Goal: Task Accomplishment & Management: Complete application form

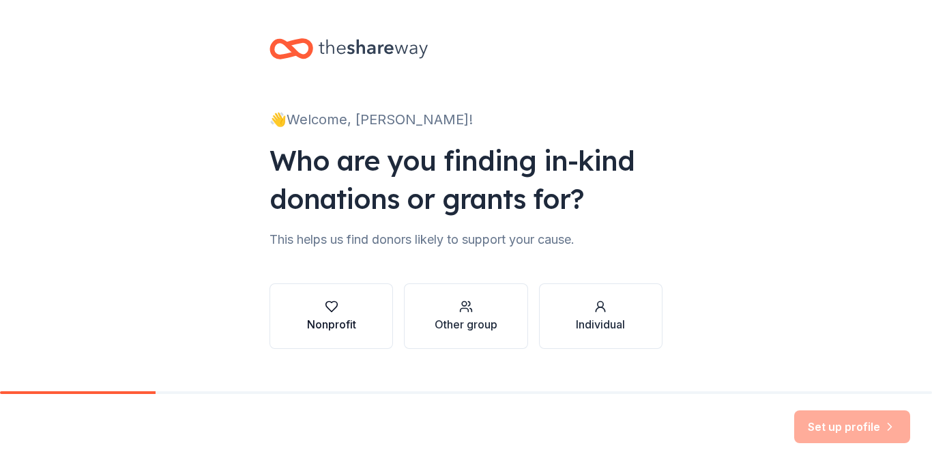
click at [334, 310] on icon "button" at bounding box center [332, 306] width 14 height 14
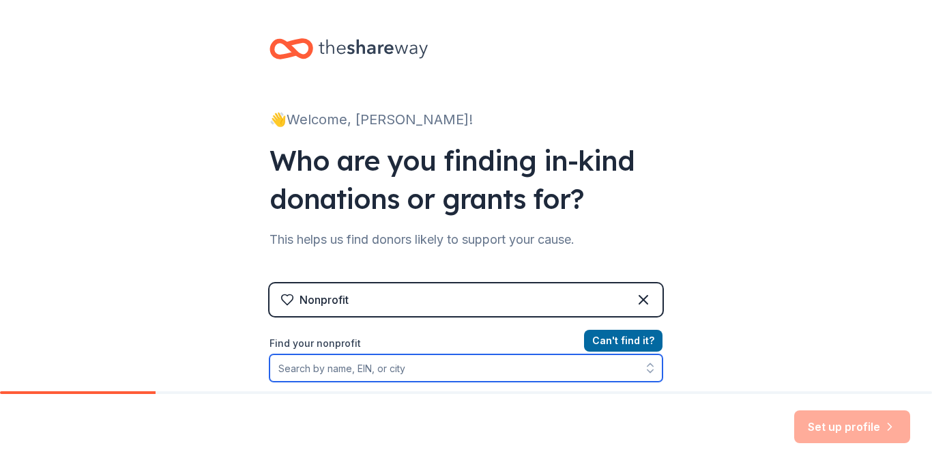
click at [336, 368] on input "Find your nonprofit" at bounding box center [465, 367] width 393 height 27
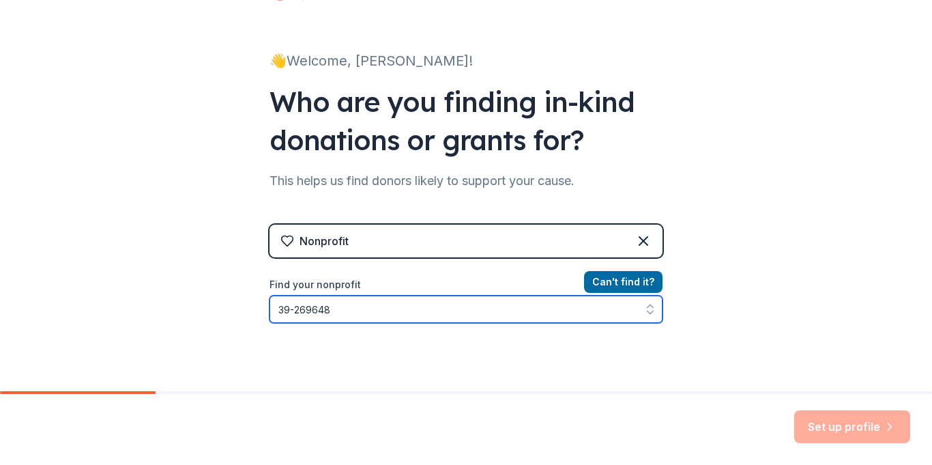
type input "[US_EMPLOYER_IDENTIFICATION_NUMBER]"
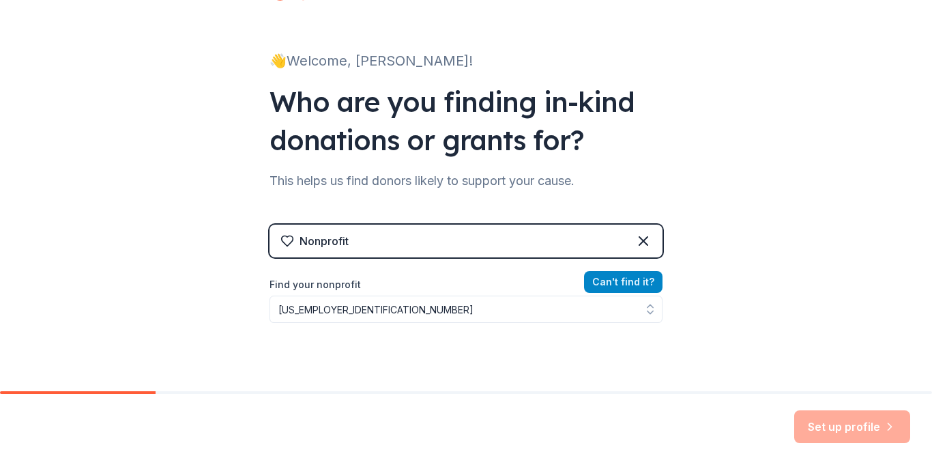
click at [628, 288] on button "Can ' t find it?" at bounding box center [623, 282] width 78 height 22
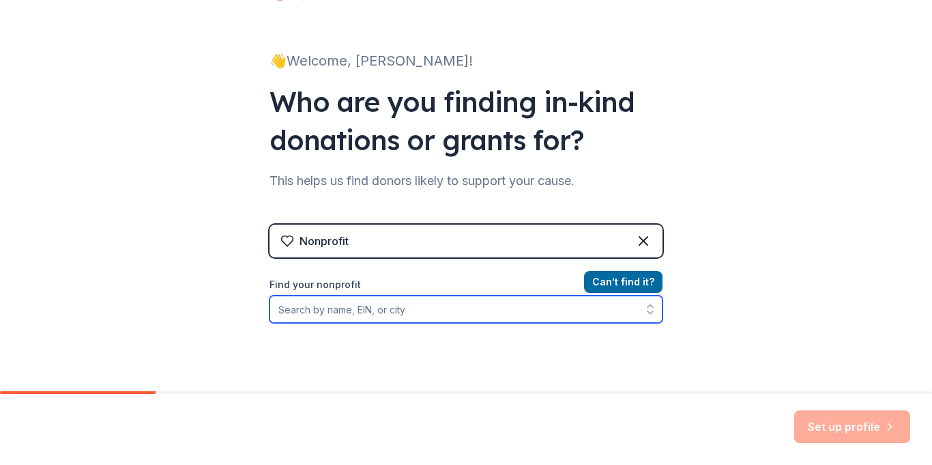
click at [526, 312] on input "Find your nonprofit" at bounding box center [465, 308] width 393 height 27
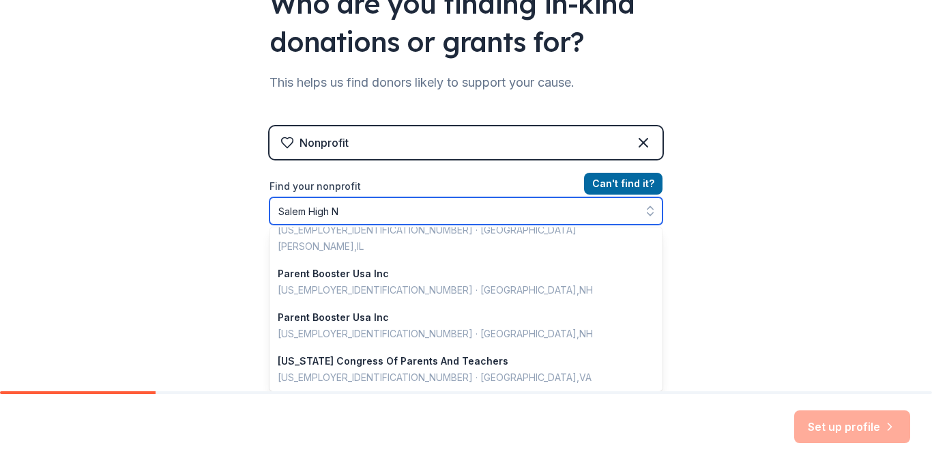
scroll to position [0, 0]
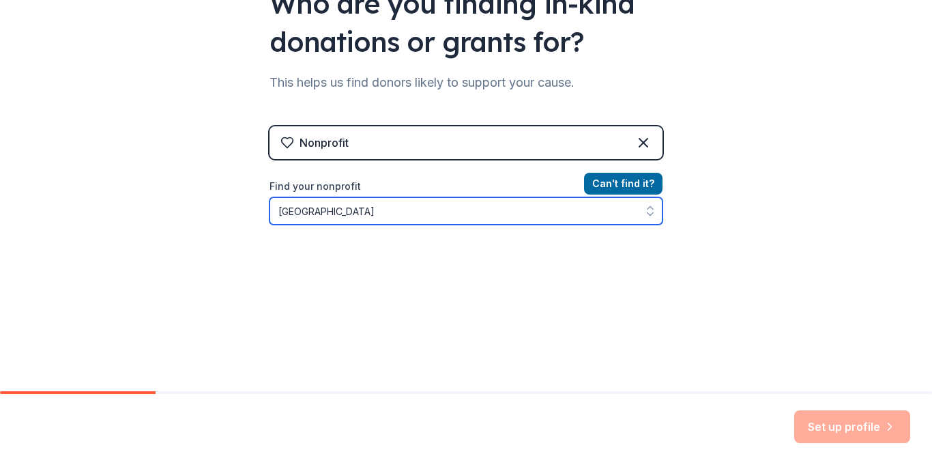
click at [330, 215] on input "[GEOGRAPHIC_DATA]" at bounding box center [465, 210] width 393 height 27
click at [365, 202] on input "Salem NJROTC" at bounding box center [465, 210] width 393 height 27
type input "Sa"
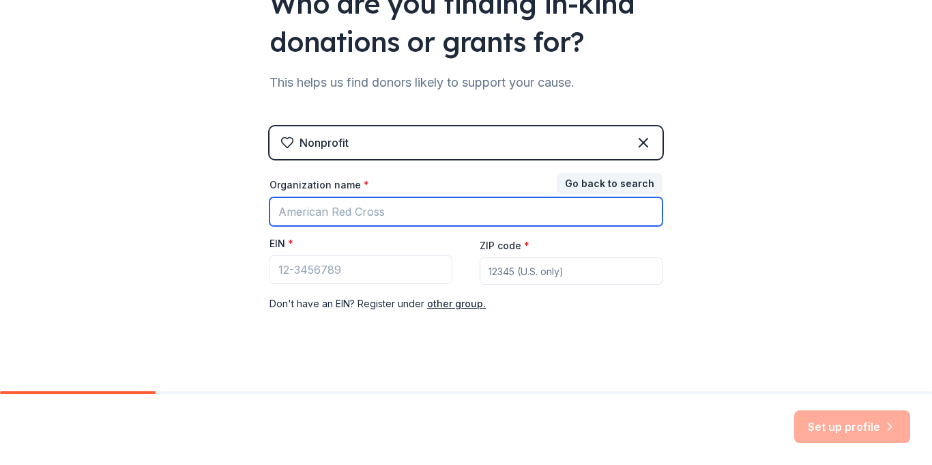
click at [312, 205] on input "Organization name *" at bounding box center [465, 211] width 393 height 29
type input "Salem NJROTC Booster Club"
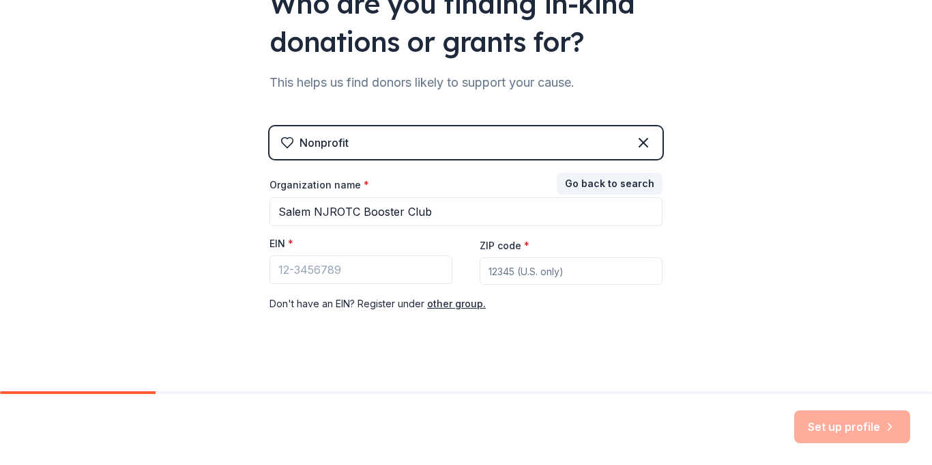
click at [510, 263] on input "ZIP code *" at bounding box center [571, 270] width 183 height 27
type input "23464"
click at [420, 269] on input "EIN *" at bounding box center [360, 269] width 183 height 29
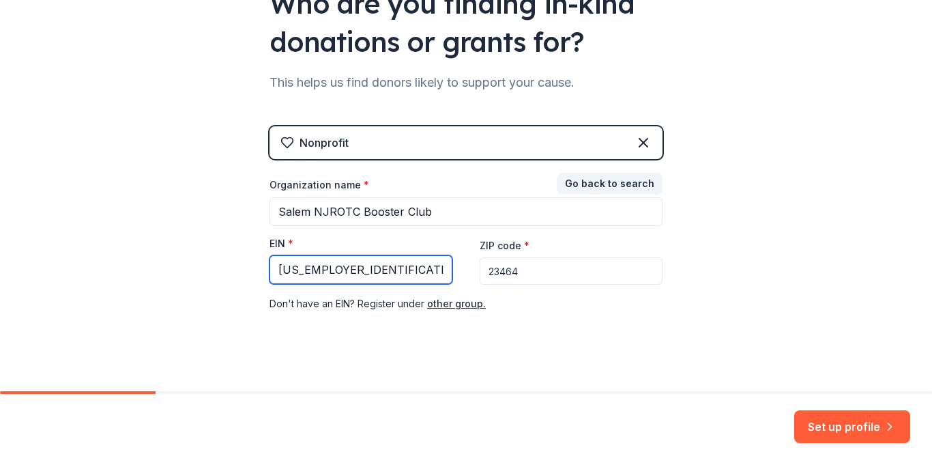
type input "[US_EMPLOYER_IDENTIFICATION_NUMBER]"
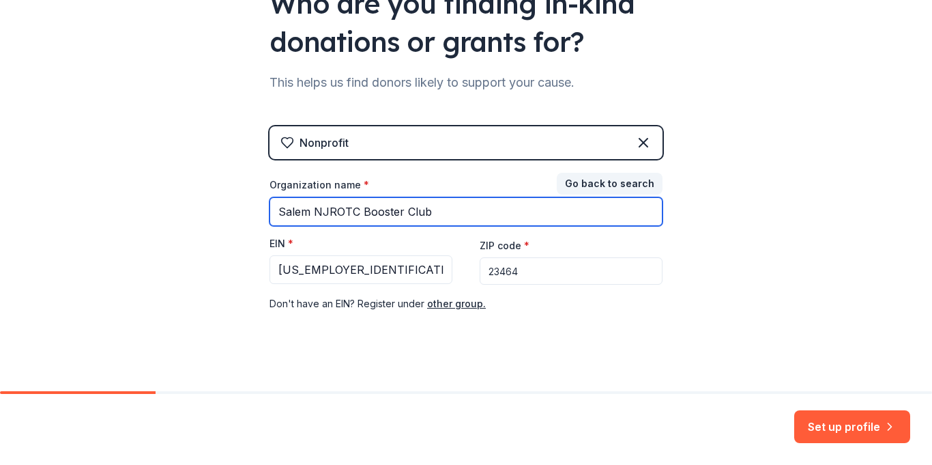
click at [308, 214] on input "Salem NJROTC Booster Club" at bounding box center [465, 211] width 393 height 29
click at [456, 215] on input "Salem High NJROTC Booster Club" at bounding box center [465, 211] width 393 height 29
type input "Salem High NJROTC Booster Club, Inc."
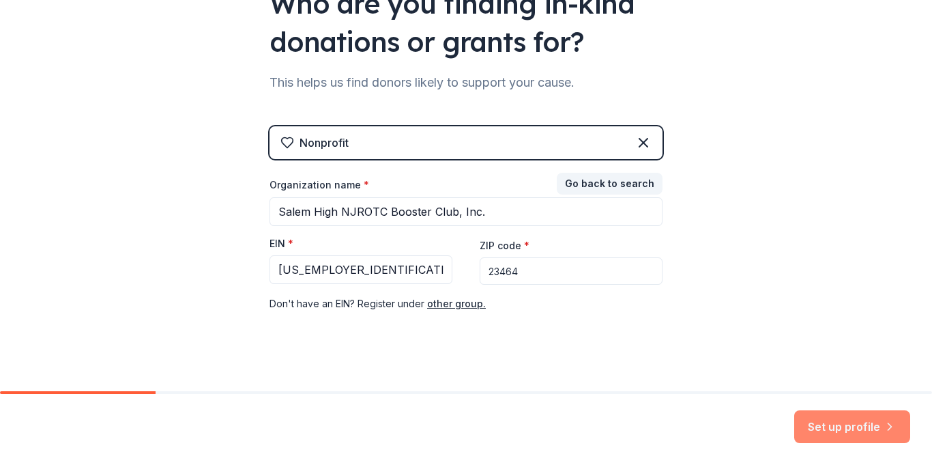
click at [852, 428] on button "Set up profile" at bounding box center [852, 426] width 116 height 33
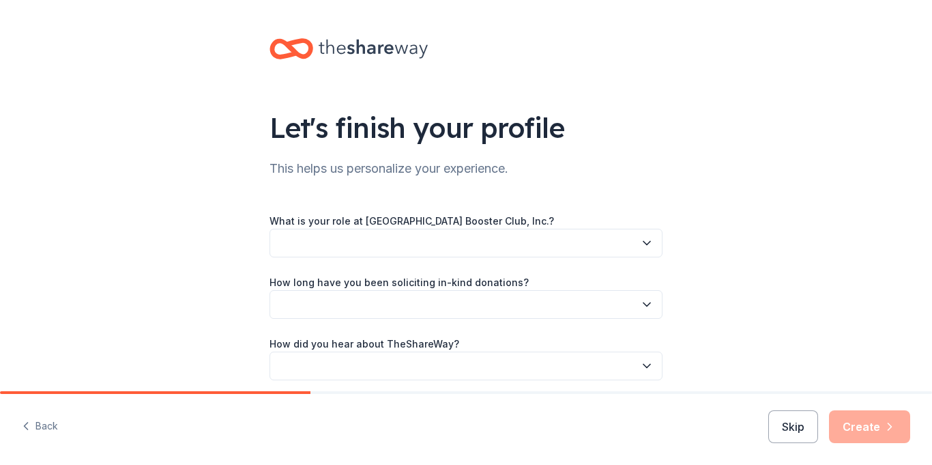
click at [639, 240] on button "button" at bounding box center [465, 243] width 393 height 29
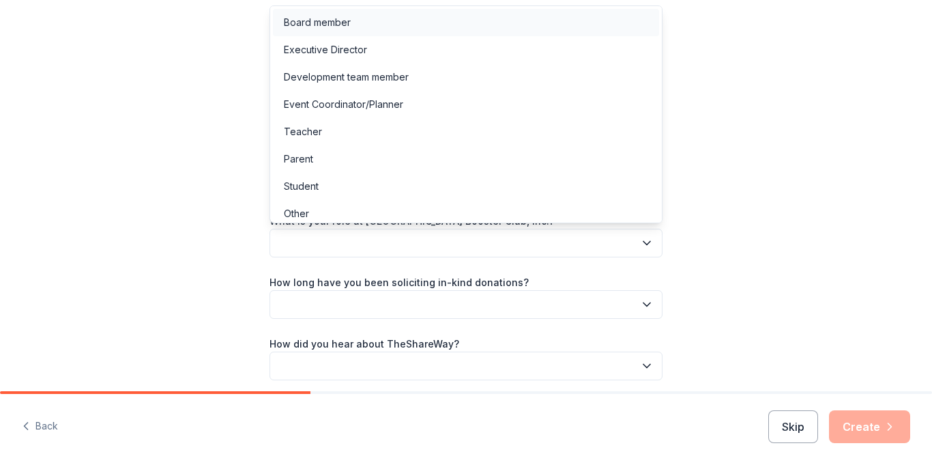
click at [326, 30] on div "Board member" at bounding box center [317, 22] width 67 height 16
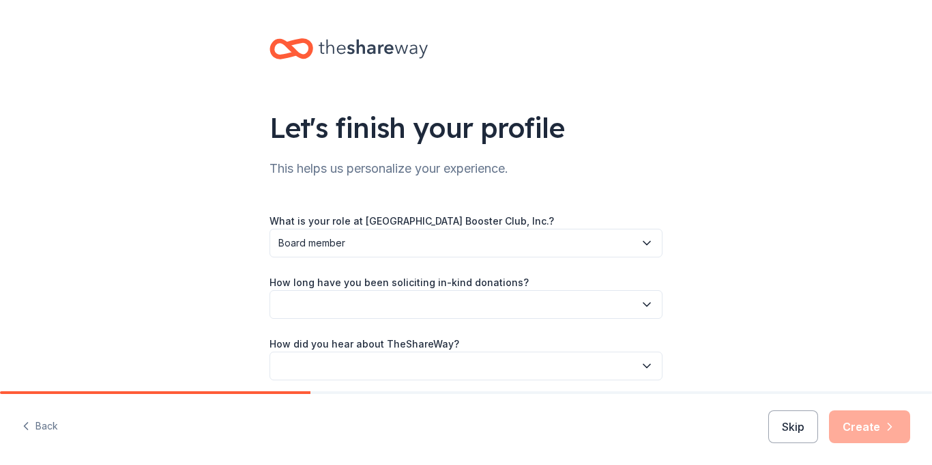
click at [638, 250] on button "Board member" at bounding box center [465, 243] width 393 height 29
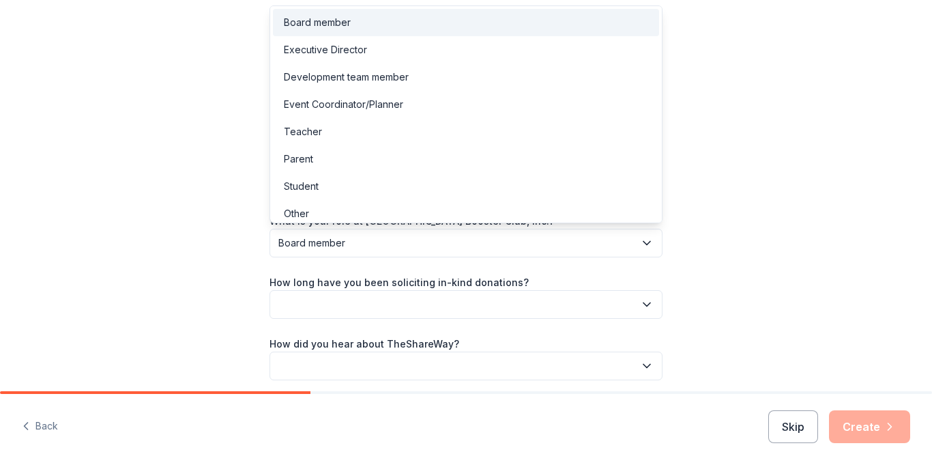
click at [773, 218] on div "Let's finish your profile This helps us personalize your experience. What is yo…" at bounding box center [466, 222] width 932 height 445
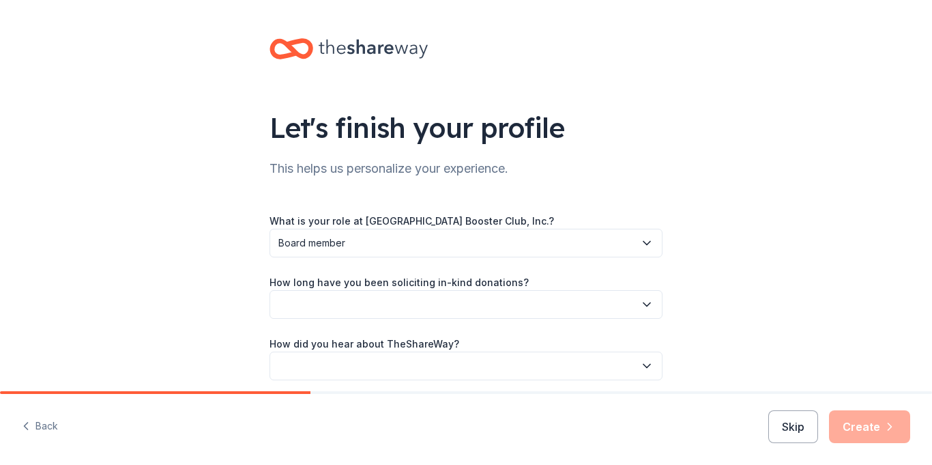
click at [649, 314] on button "button" at bounding box center [465, 304] width 393 height 29
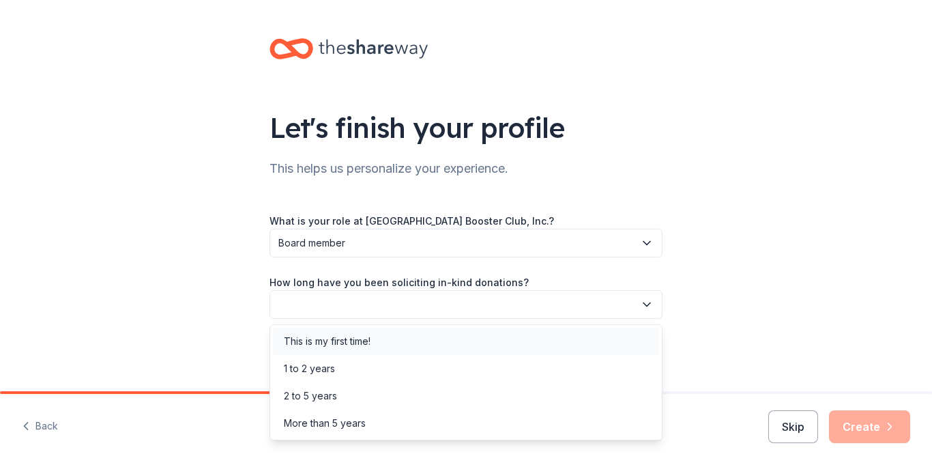
click at [363, 348] on div "This is my first time!" at bounding box center [327, 341] width 87 height 16
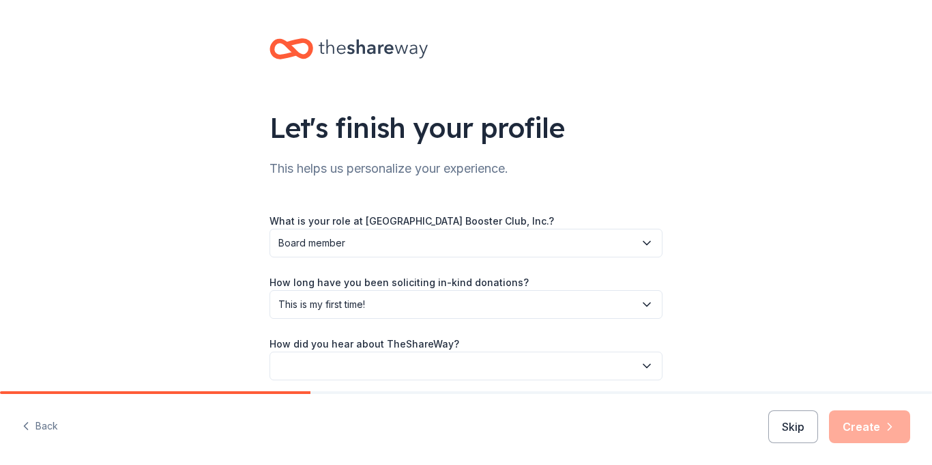
click at [652, 374] on button "button" at bounding box center [465, 365] width 393 height 29
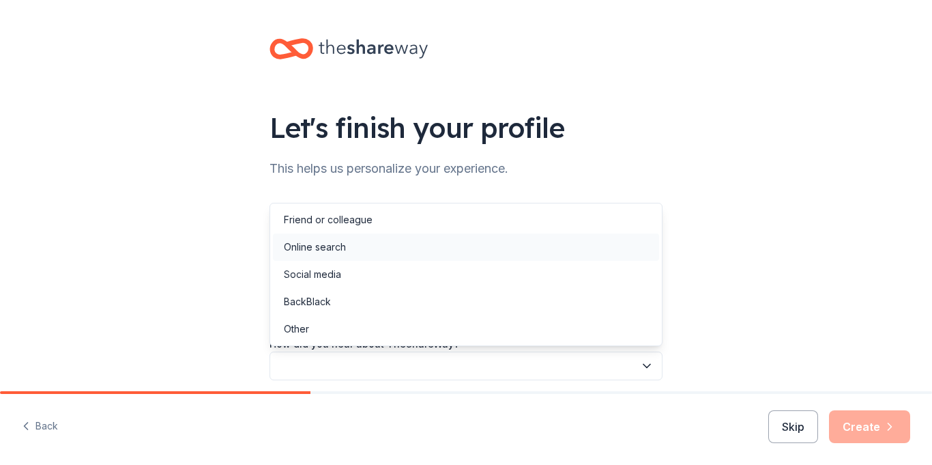
click at [332, 247] on div "Online search" at bounding box center [315, 247] width 62 height 16
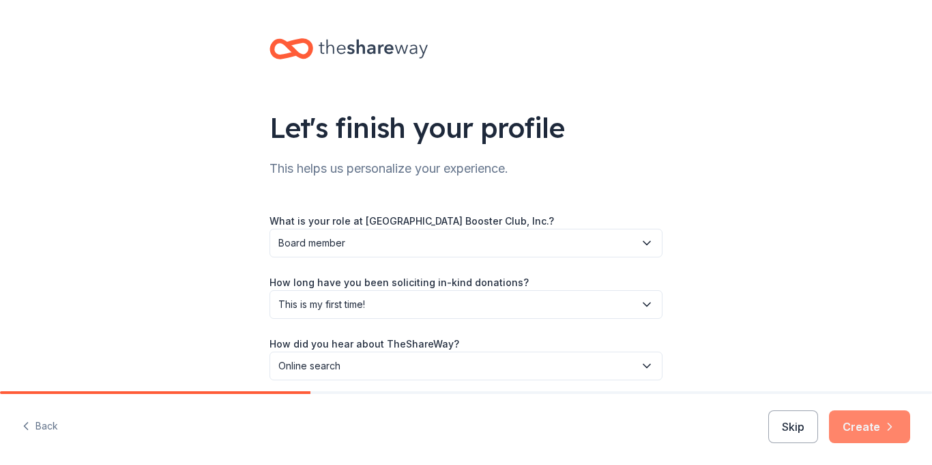
click at [868, 426] on button "Create" at bounding box center [869, 426] width 81 height 33
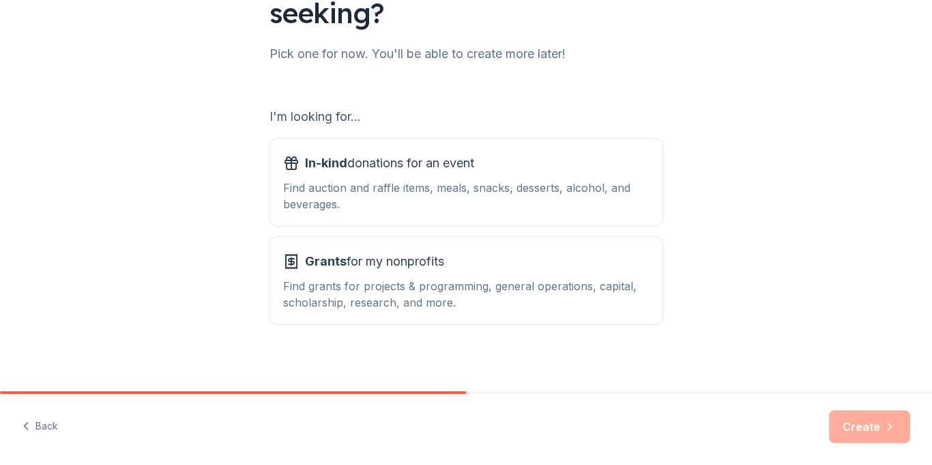
scroll to position [159, 0]
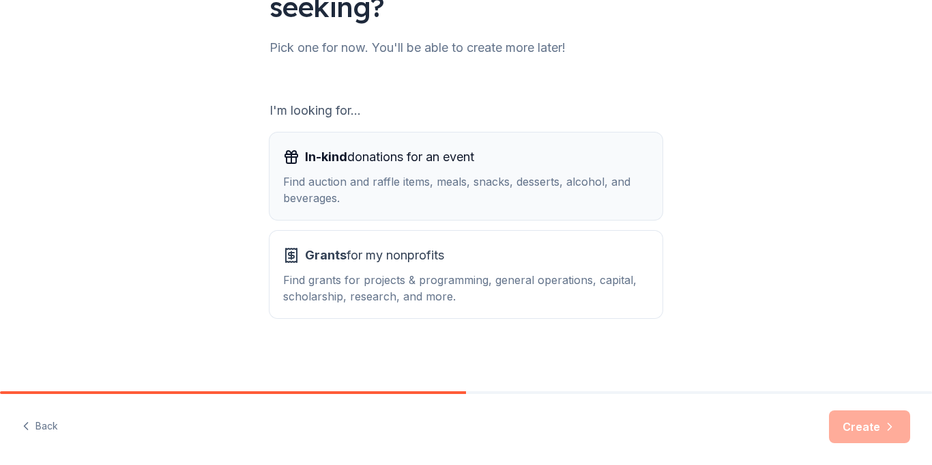
click at [521, 177] on div "Find auction and raffle items, meals, snacks, desserts, alcohol, and beverages." at bounding box center [466, 189] width 366 height 33
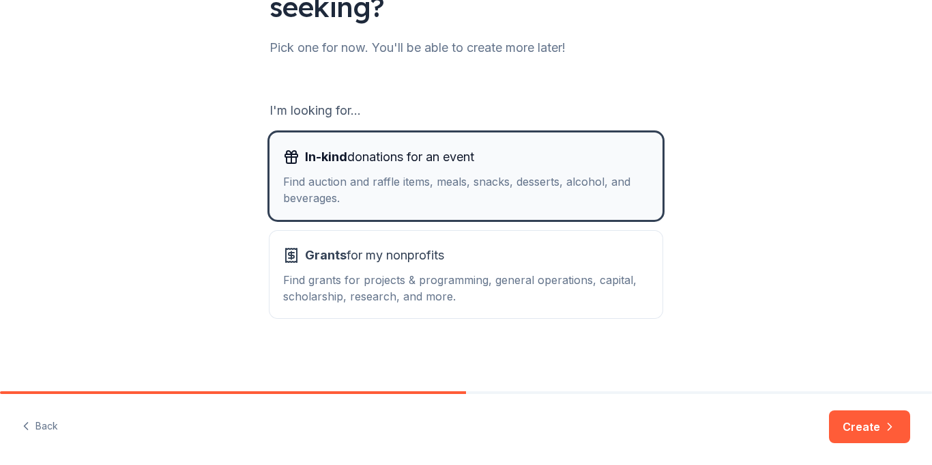
click at [607, 199] on div "Find auction and raffle items, meals, snacks, desserts, alcohol, and beverages." at bounding box center [466, 189] width 366 height 33
click at [861, 430] on button "Create" at bounding box center [869, 426] width 81 height 33
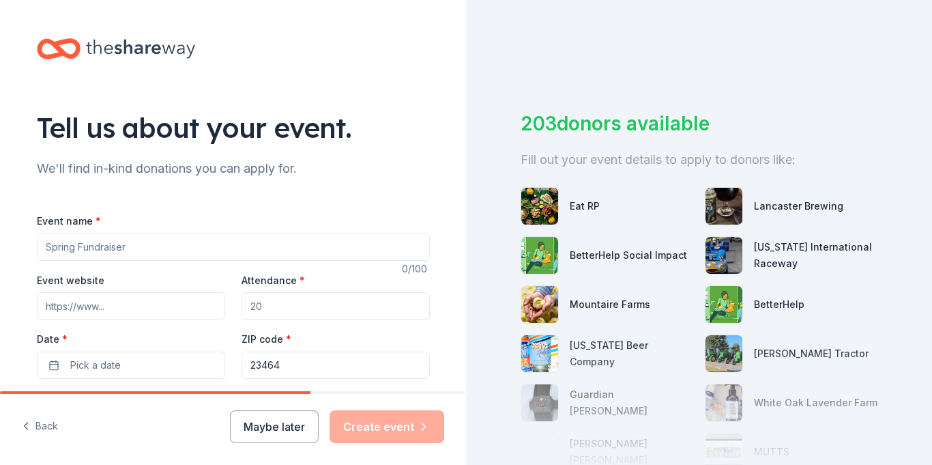
click at [201, 250] on input "Event name *" at bounding box center [233, 246] width 393 height 27
type input "Area 5 NJROTC Military Ball"
click at [269, 310] on input "Attendance *" at bounding box center [336, 305] width 188 height 27
type input "400"
click at [148, 359] on button "Pick a date" at bounding box center [131, 364] width 188 height 27
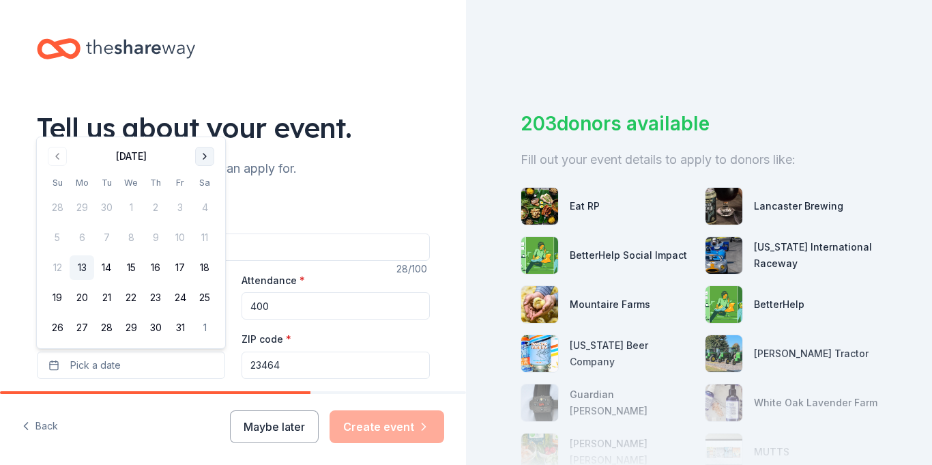
click at [210, 159] on button "Go to next month" at bounding box center [204, 156] width 19 height 19
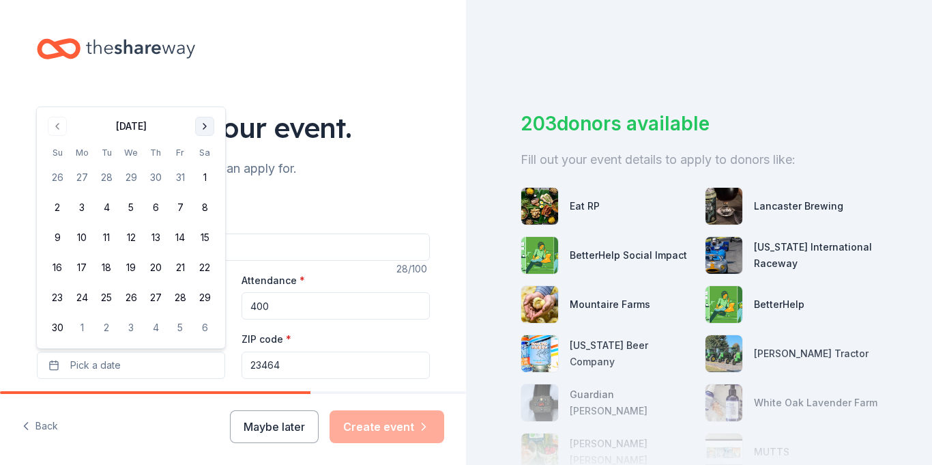
click at [205, 128] on button "Go to next month" at bounding box center [204, 126] width 19 height 19
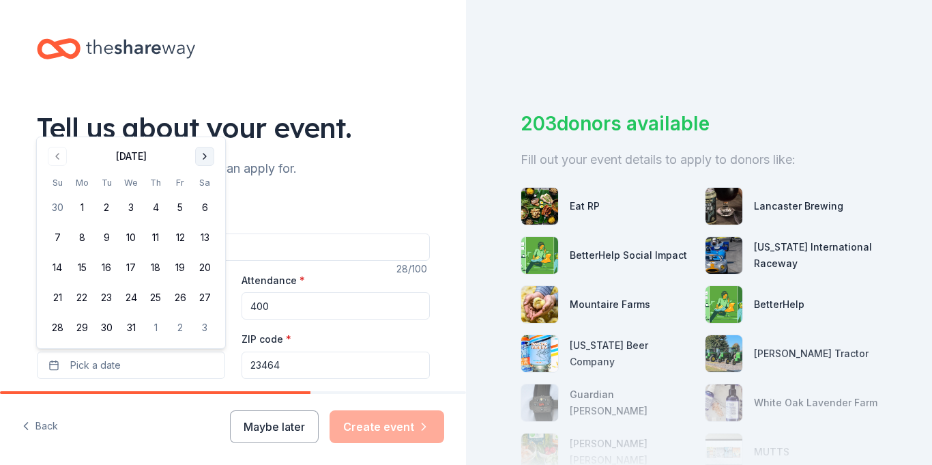
click at [203, 157] on button "Go to next month" at bounding box center [204, 156] width 19 height 19
click at [82, 242] on button "2" at bounding box center [82, 237] width 25 height 25
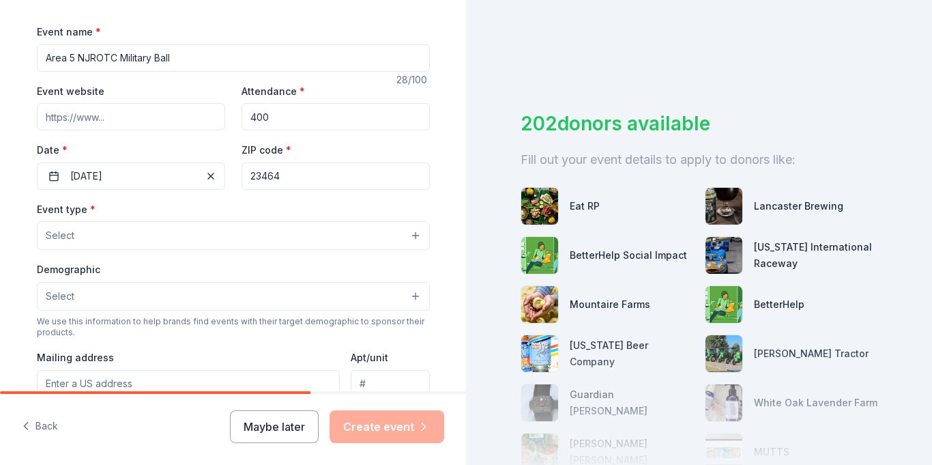
scroll to position [194, 0]
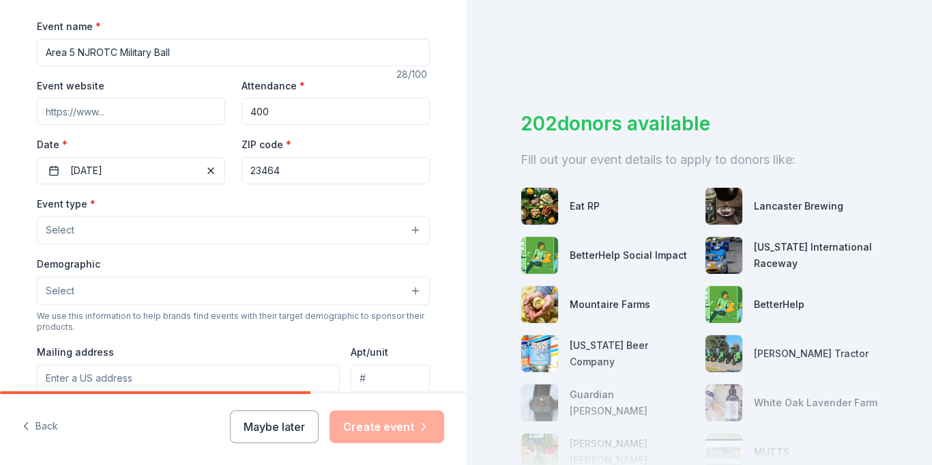
click at [409, 236] on button "Select" at bounding box center [233, 230] width 393 height 29
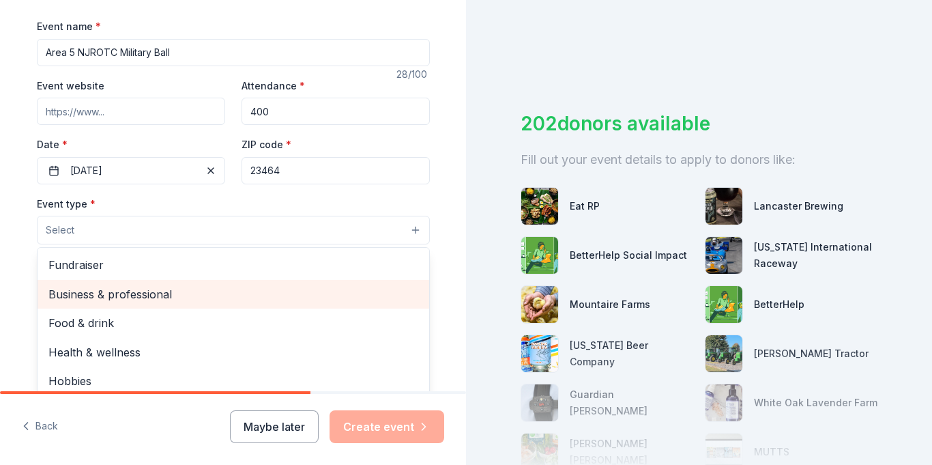
click at [125, 293] on span "Business & professional" at bounding box center [233, 294] width 370 height 18
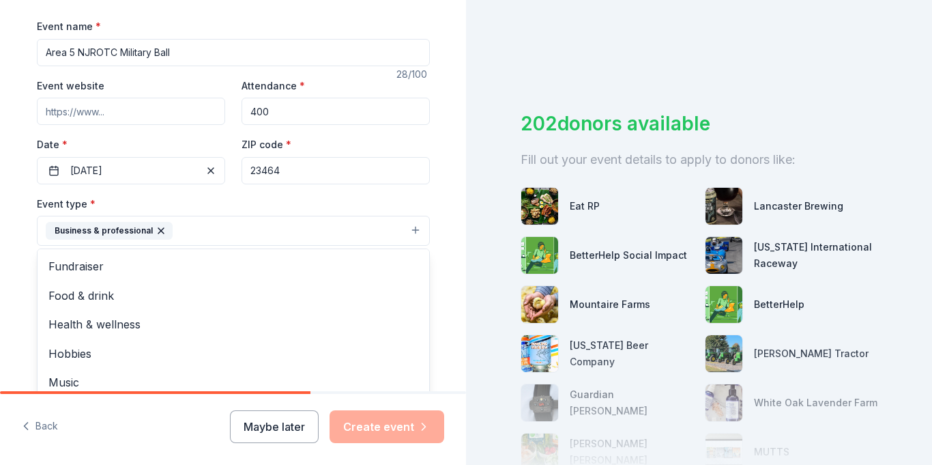
click at [428, 144] on div "Event name * Area 5 NJROTC Military Ball 28 /100 Event website Attendance * 400…" at bounding box center [233, 334] width 393 height 632
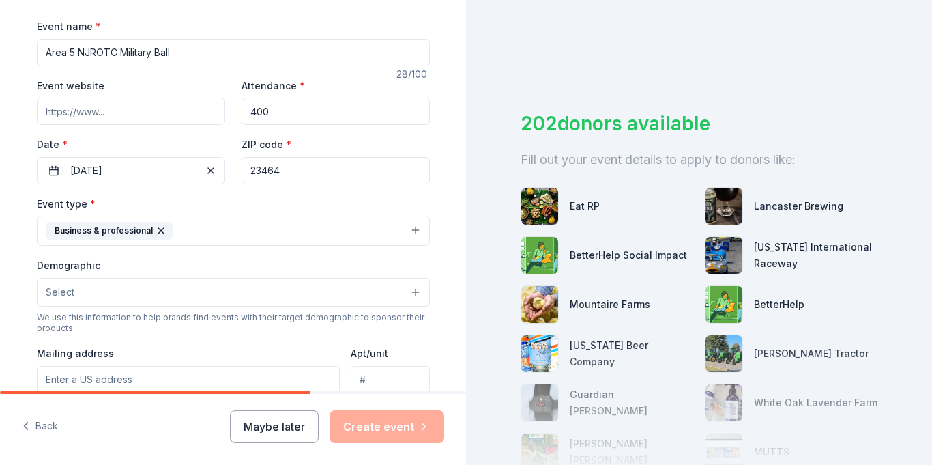
click at [414, 293] on button "Select" at bounding box center [233, 292] width 393 height 29
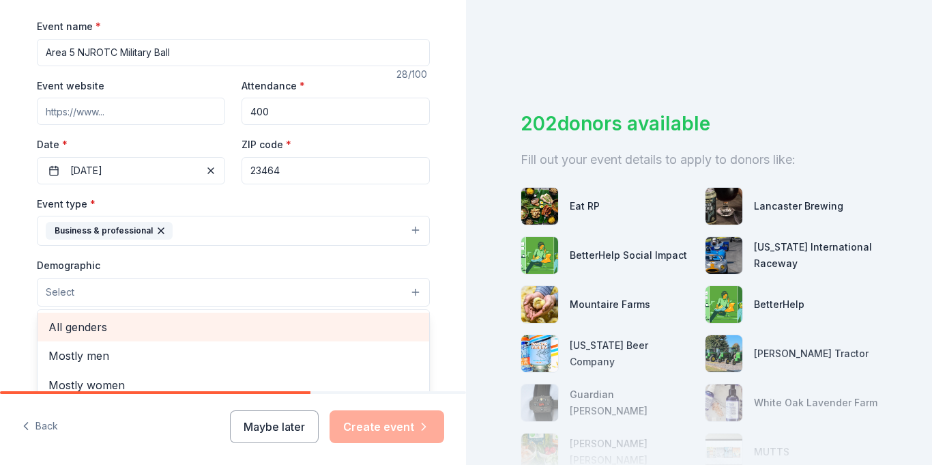
click at [128, 321] on span "All genders" at bounding box center [233, 327] width 370 height 18
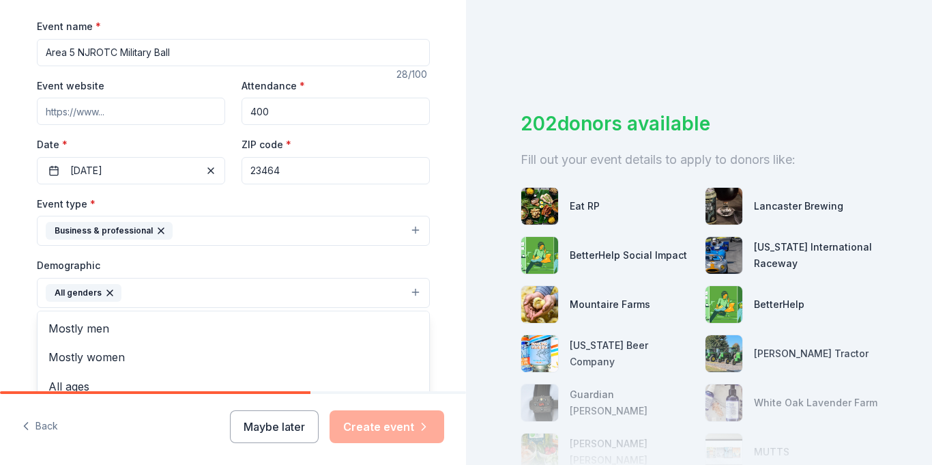
click at [453, 297] on div "Tell us about your event. We'll find in-kind donations you can apply for. Event…" at bounding box center [233, 261] width 466 height 911
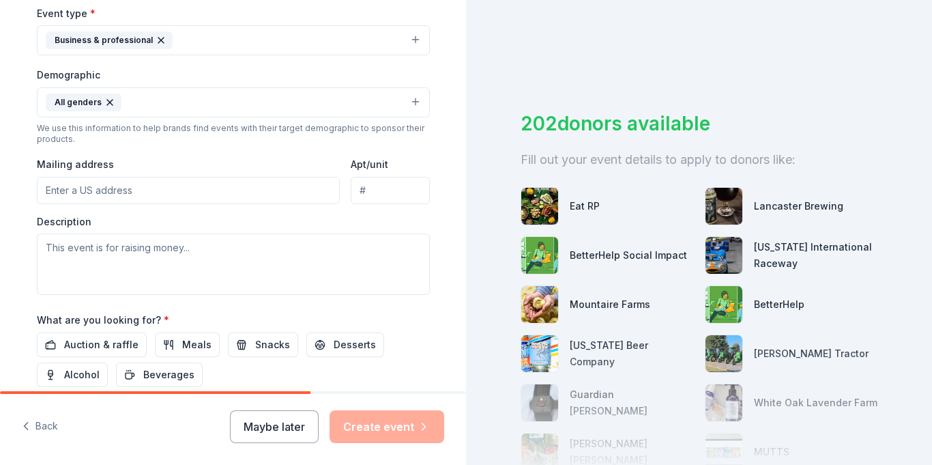
scroll to position [385, 0]
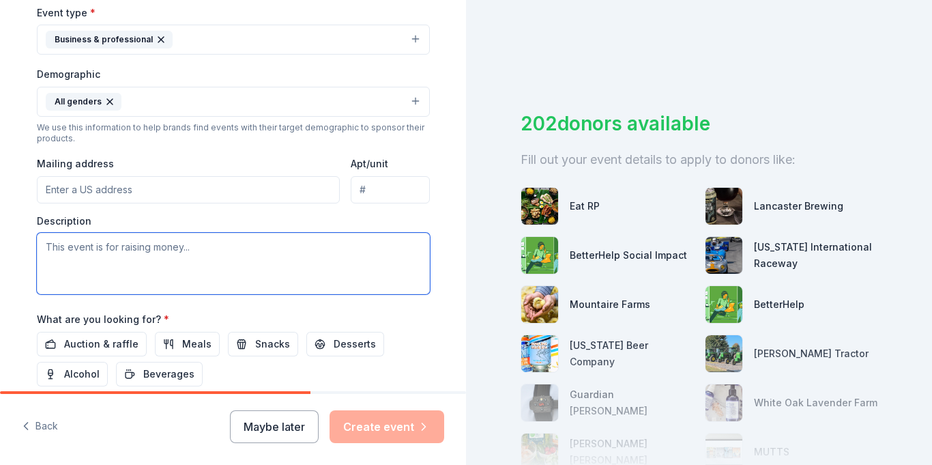
click at [76, 250] on textarea at bounding box center [233, 263] width 393 height 61
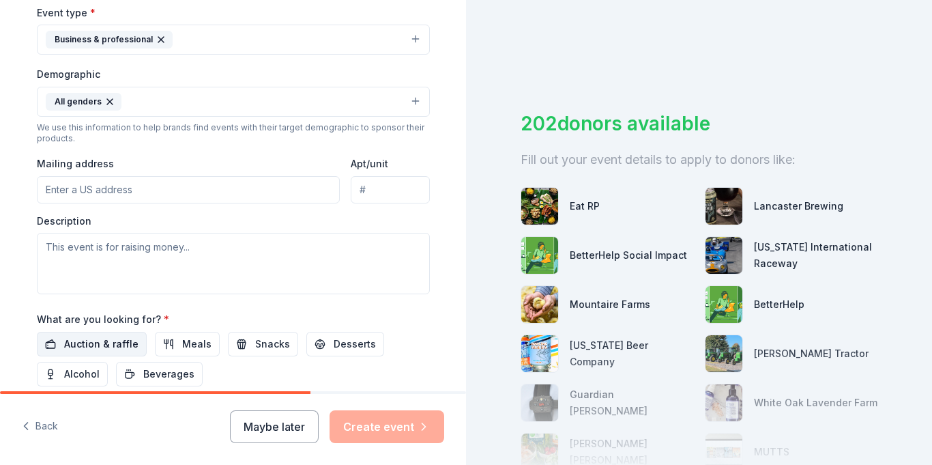
click at [115, 345] on span "Auction & raffle" at bounding box center [101, 344] width 74 height 16
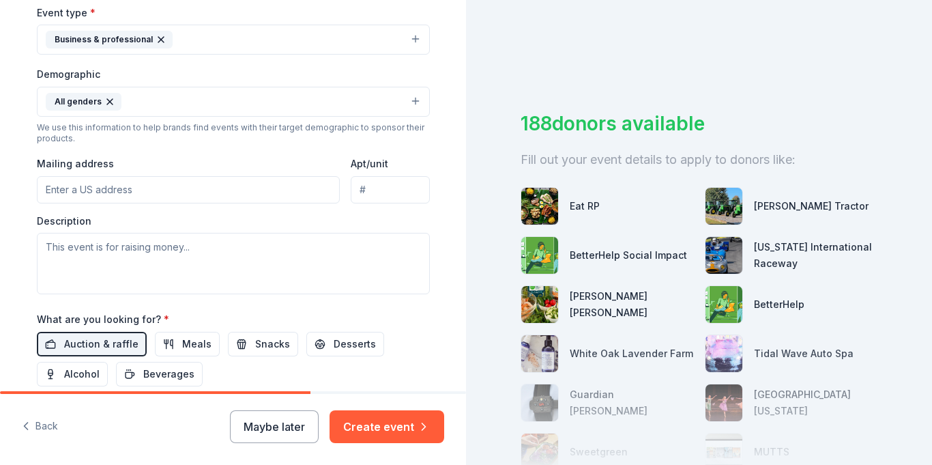
click at [244, 190] on input "Mailing address" at bounding box center [189, 189] width 304 height 27
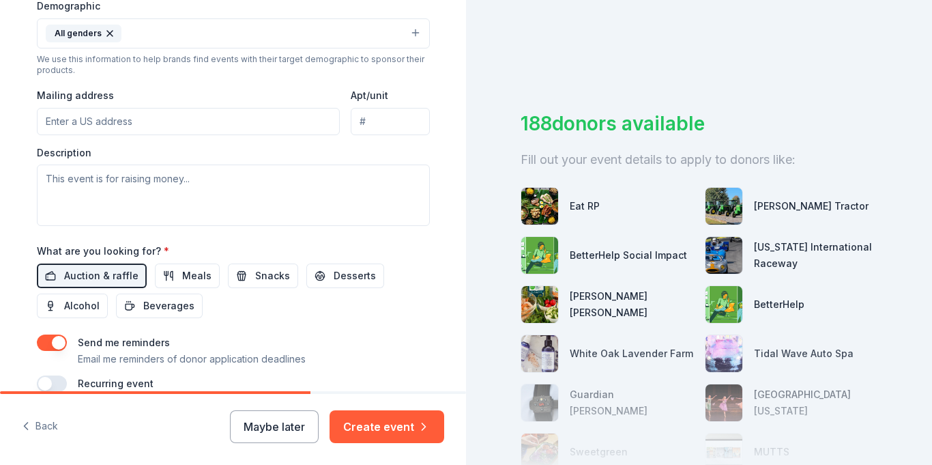
scroll to position [452, 0]
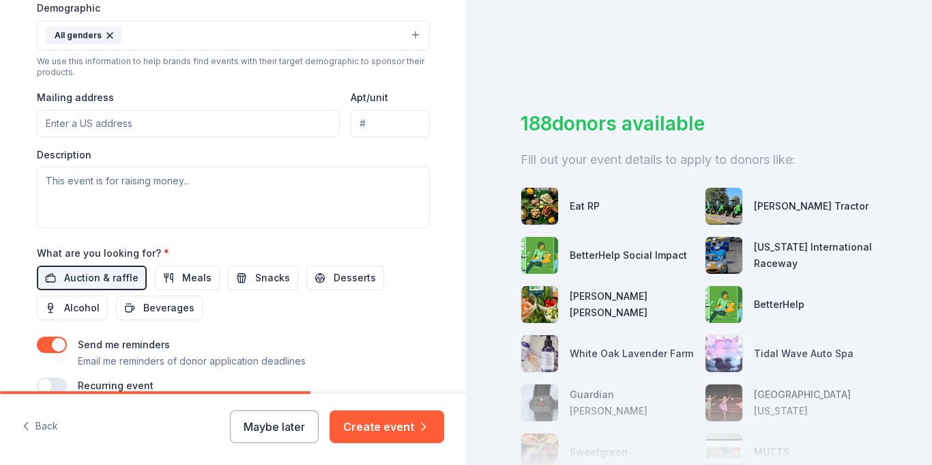
type input "[STREET_ADDRESS]"
click at [139, 182] on textarea at bounding box center [233, 196] width 393 height 61
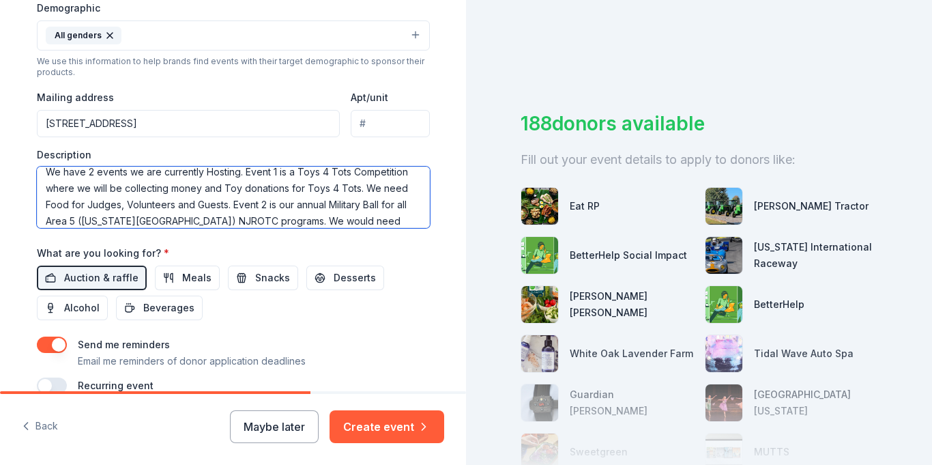
scroll to position [25, 0]
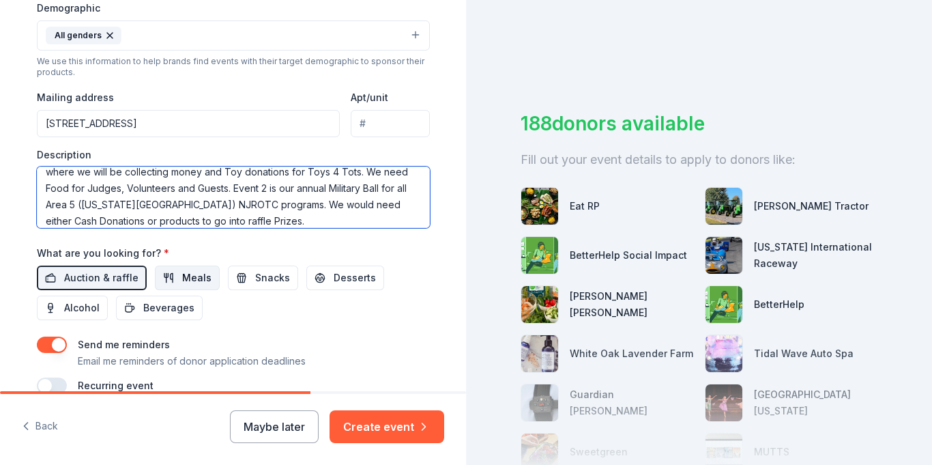
type textarea "We have 2 events we are currently Hosting. Event 1 is a Toys 4 Tots Competition…"
click at [164, 273] on button "Meals" at bounding box center [187, 277] width 65 height 25
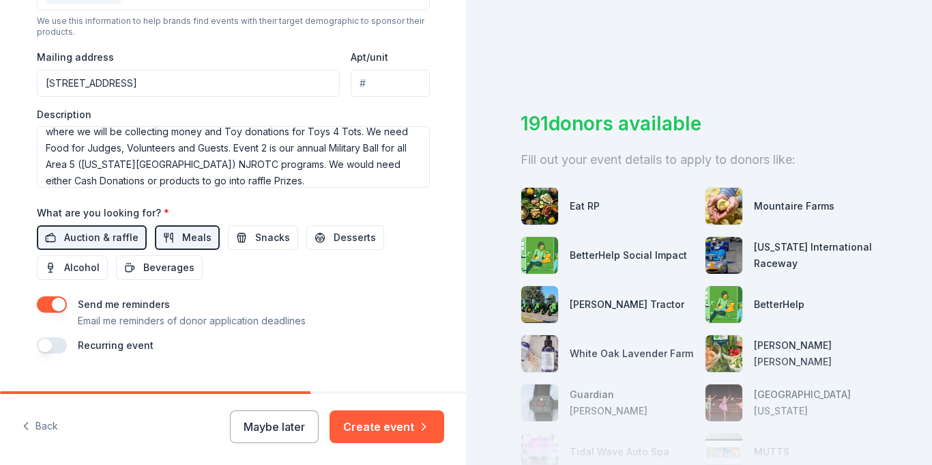
scroll to position [516, 0]
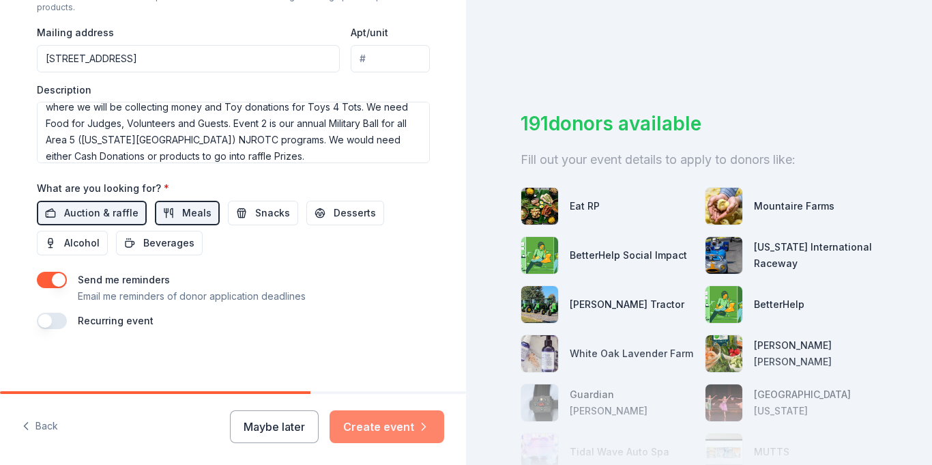
click at [410, 426] on button "Create event" at bounding box center [387, 426] width 115 height 33
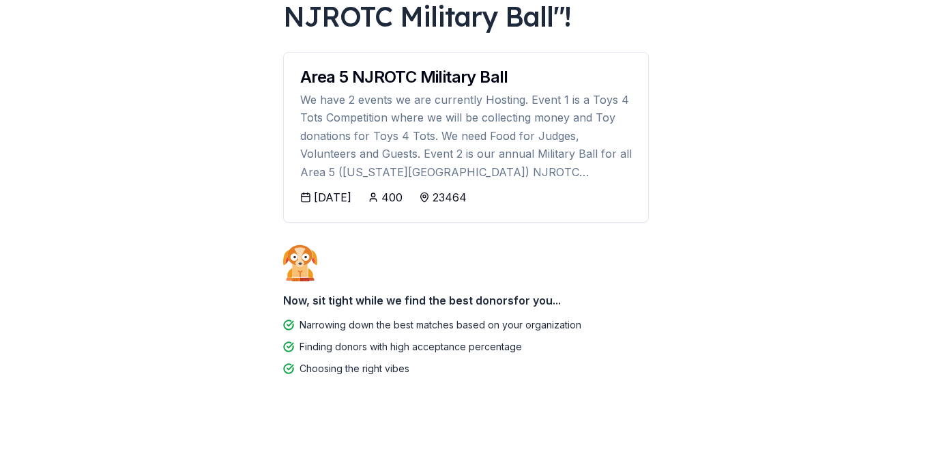
scroll to position [130, 0]
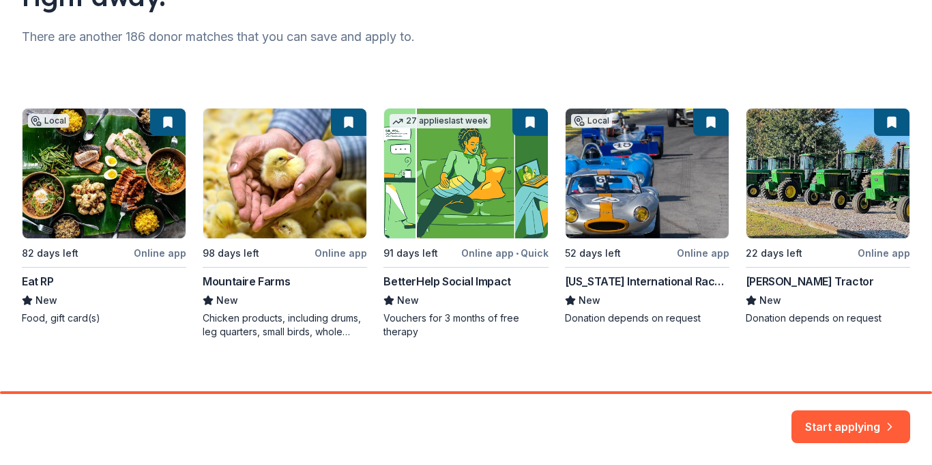
scroll to position [183, 0]
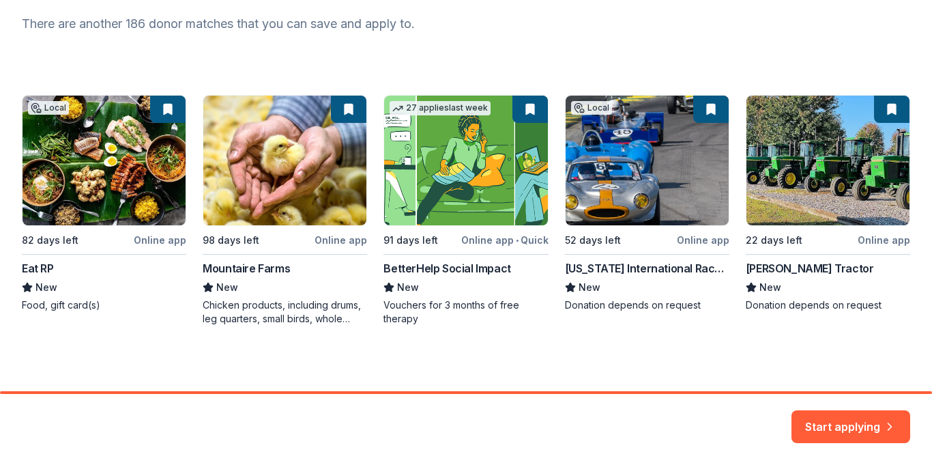
click at [665, 280] on div "Local 82 days left Online app Eat RP New Food, gift card(s) 98 days left Online…" at bounding box center [466, 210] width 888 height 231
click at [644, 269] on div "Local 82 days left Online app Eat RP New Food, gift card(s) 98 days left Online…" at bounding box center [466, 210] width 888 height 231
click at [667, 291] on div "Local 82 days left Online app Eat RP New Food, gift card(s) 98 days left Online…" at bounding box center [466, 210] width 888 height 231
click at [877, 415] on button "Start applying" at bounding box center [850, 420] width 119 height 33
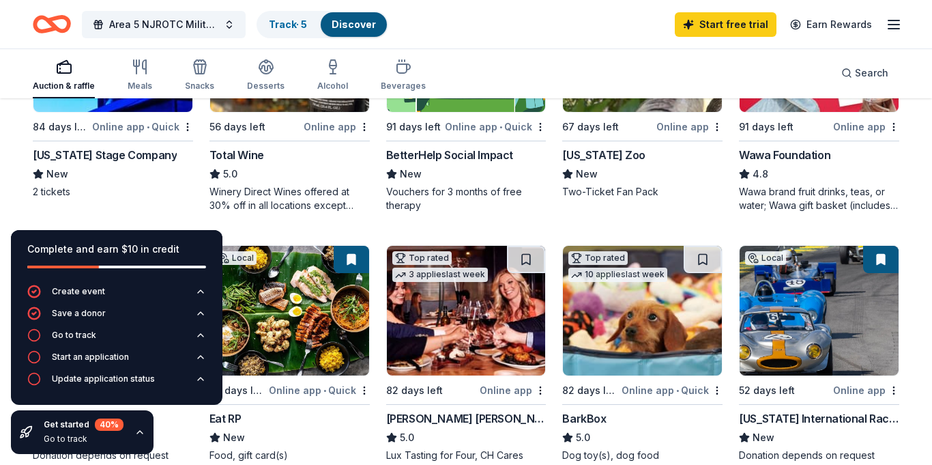
scroll to position [280, 0]
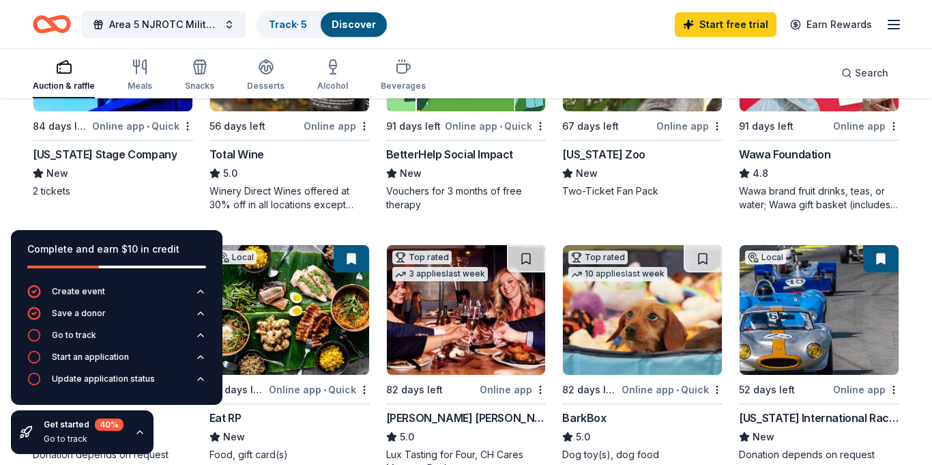
click at [848, 364] on img at bounding box center [819, 310] width 159 height 130
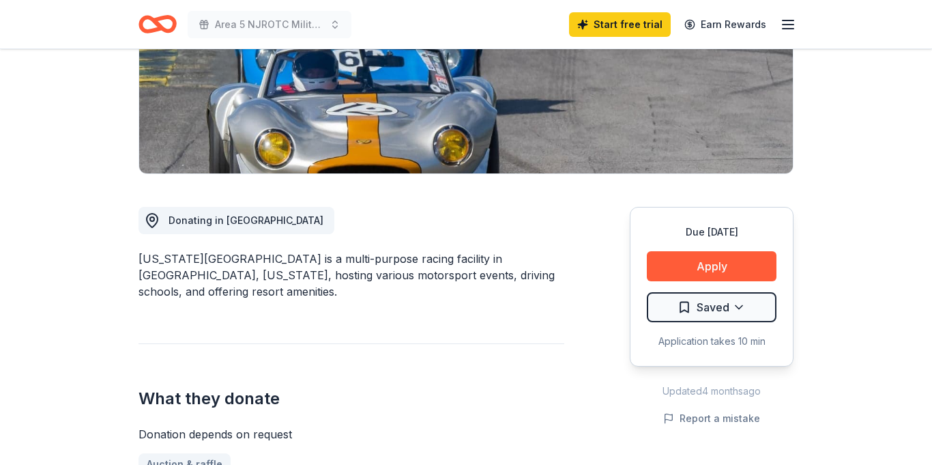
scroll to position [243, 0]
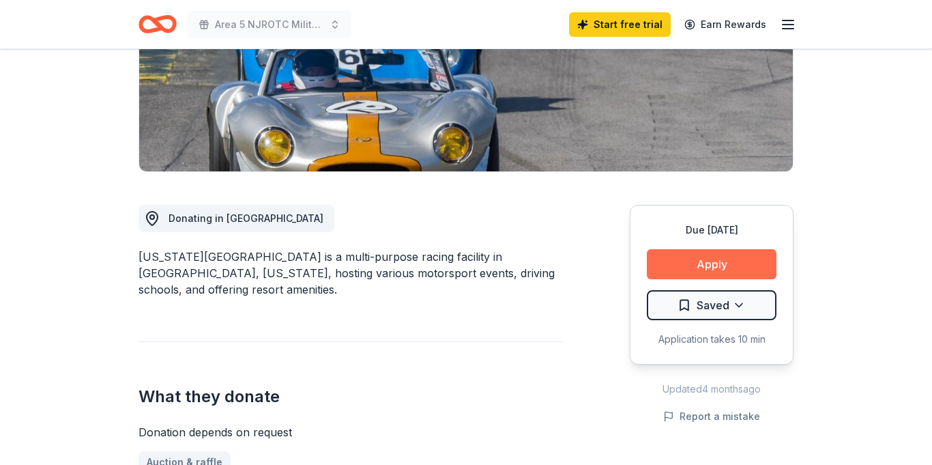
click at [734, 259] on button "Apply" at bounding box center [712, 264] width 130 height 30
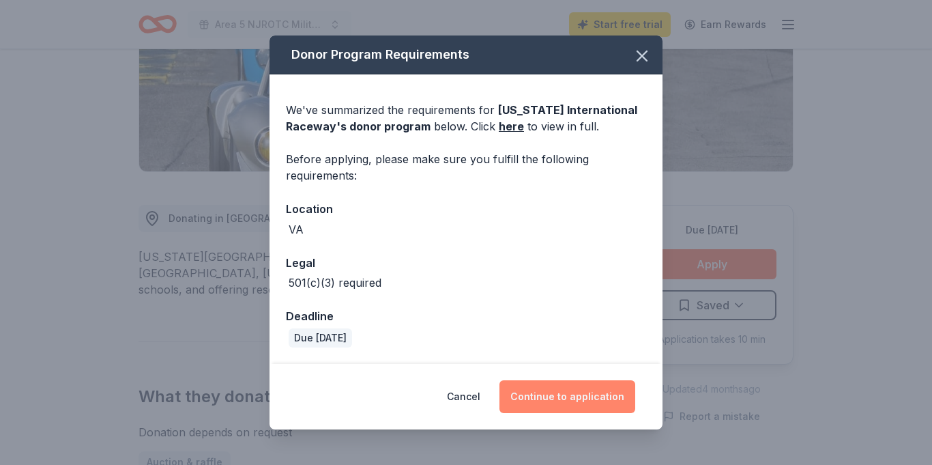
click at [587, 400] on button "Continue to application" at bounding box center [567, 396] width 136 height 33
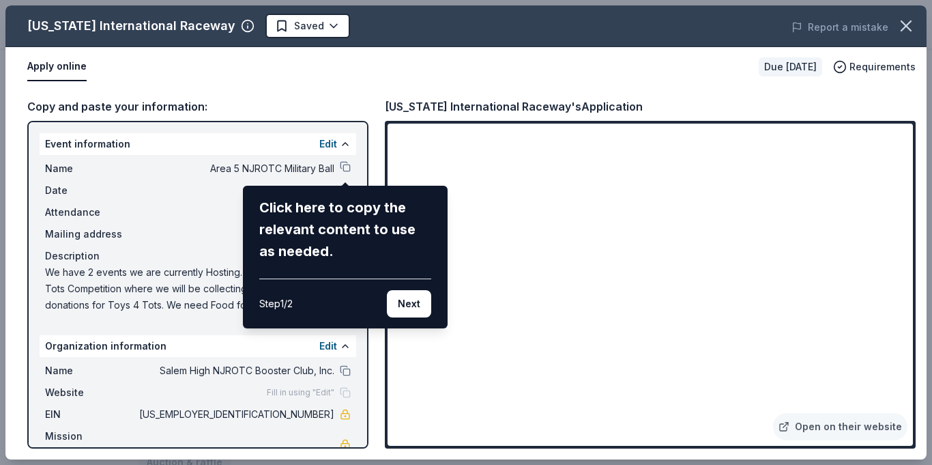
click at [578, 399] on div "Virginia International Raceway Saved Report a mistake Apply online Due in 52 da…" at bounding box center [465, 232] width 921 height 454
click at [581, 252] on div "Virginia International Raceway Saved Report a mistake Apply online Due in 52 da…" at bounding box center [465, 232] width 921 height 454
click at [607, 385] on div "Virginia International Raceway Saved Report a mistake Apply online Due in 52 da…" at bounding box center [465, 232] width 921 height 454
click at [605, 390] on div "Virginia International Raceway Saved Report a mistake Apply online Due in 52 da…" at bounding box center [465, 232] width 921 height 454
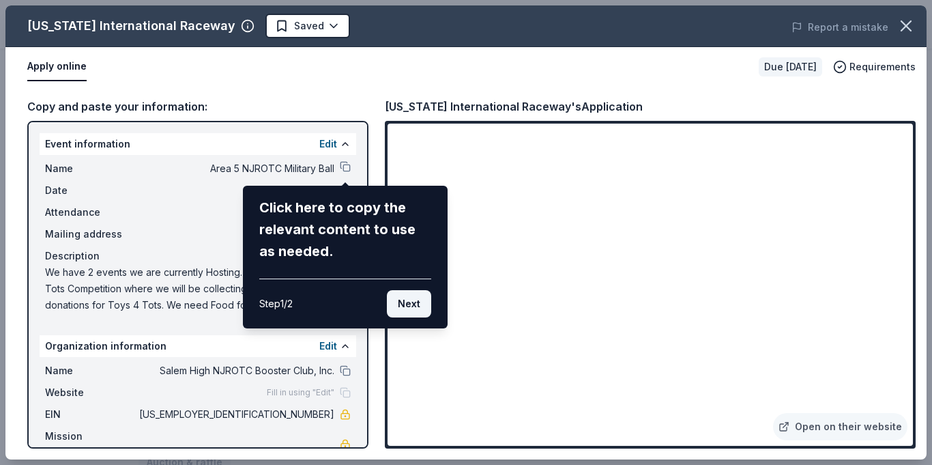
click at [412, 311] on button "Next" at bounding box center [409, 303] width 44 height 27
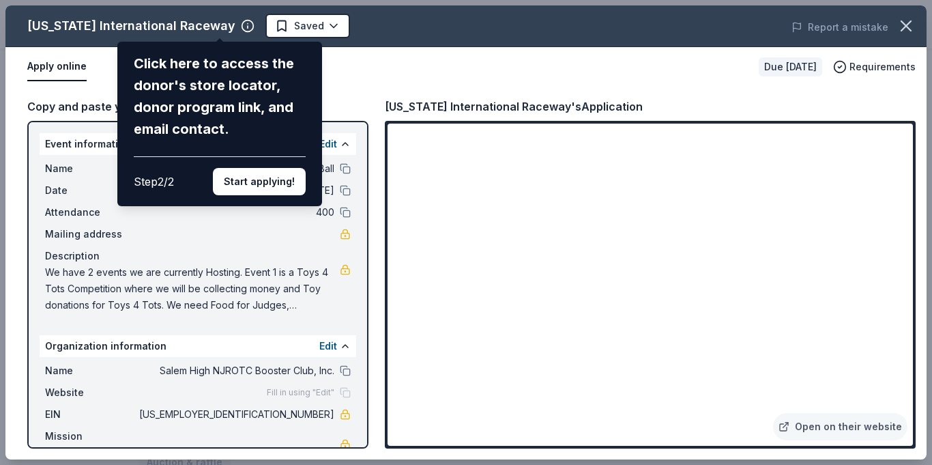
click at [412, 311] on div "Virginia International Raceway Click here to access the donor's store locator, …" at bounding box center [465, 232] width 921 height 454
click at [294, 174] on button "Start applying!" at bounding box center [259, 181] width 93 height 27
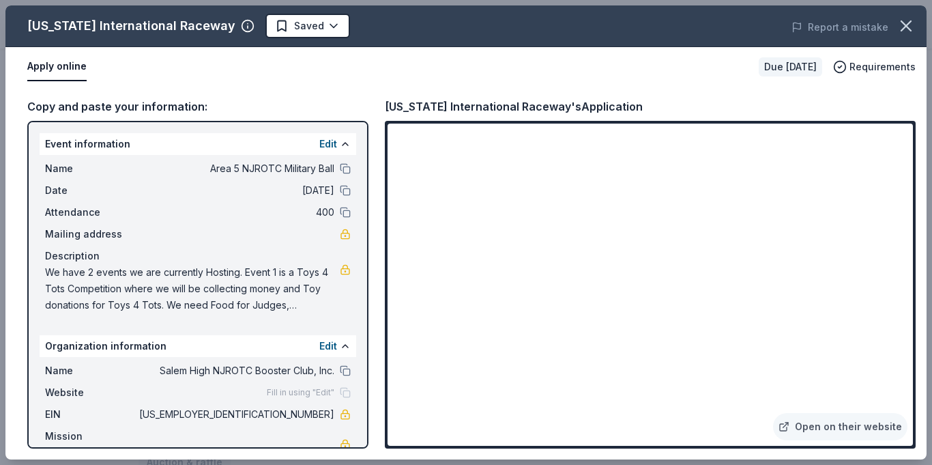
click at [497, 399] on div "Virginia International Raceway Saved Report a mistake Apply online Due in 52 da…" at bounding box center [465, 232] width 921 height 454
